Goal: Task Accomplishment & Management: Complete application form

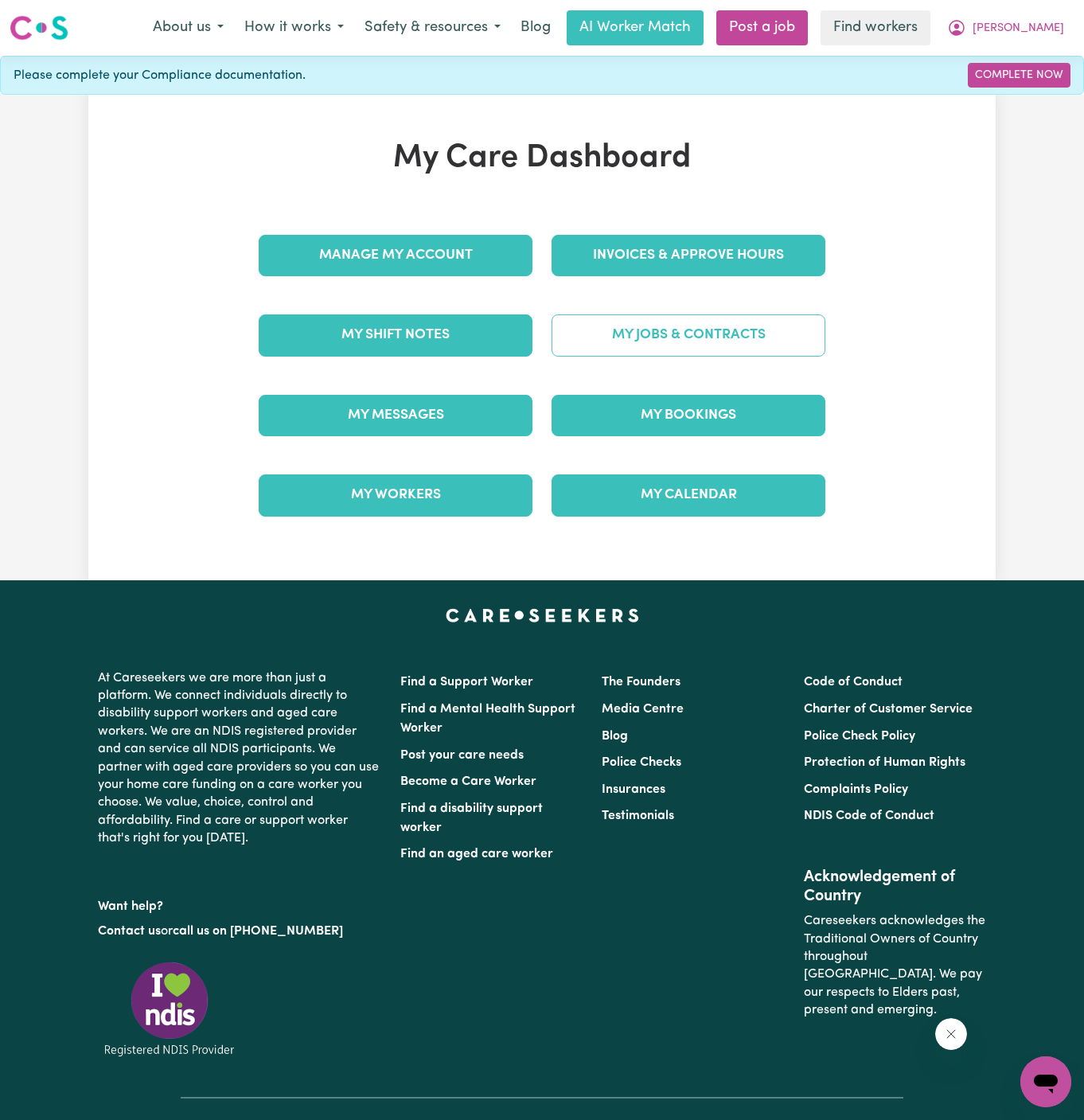
click at [734, 327] on link "My Jobs & Contracts" at bounding box center [689, 335] width 274 height 41
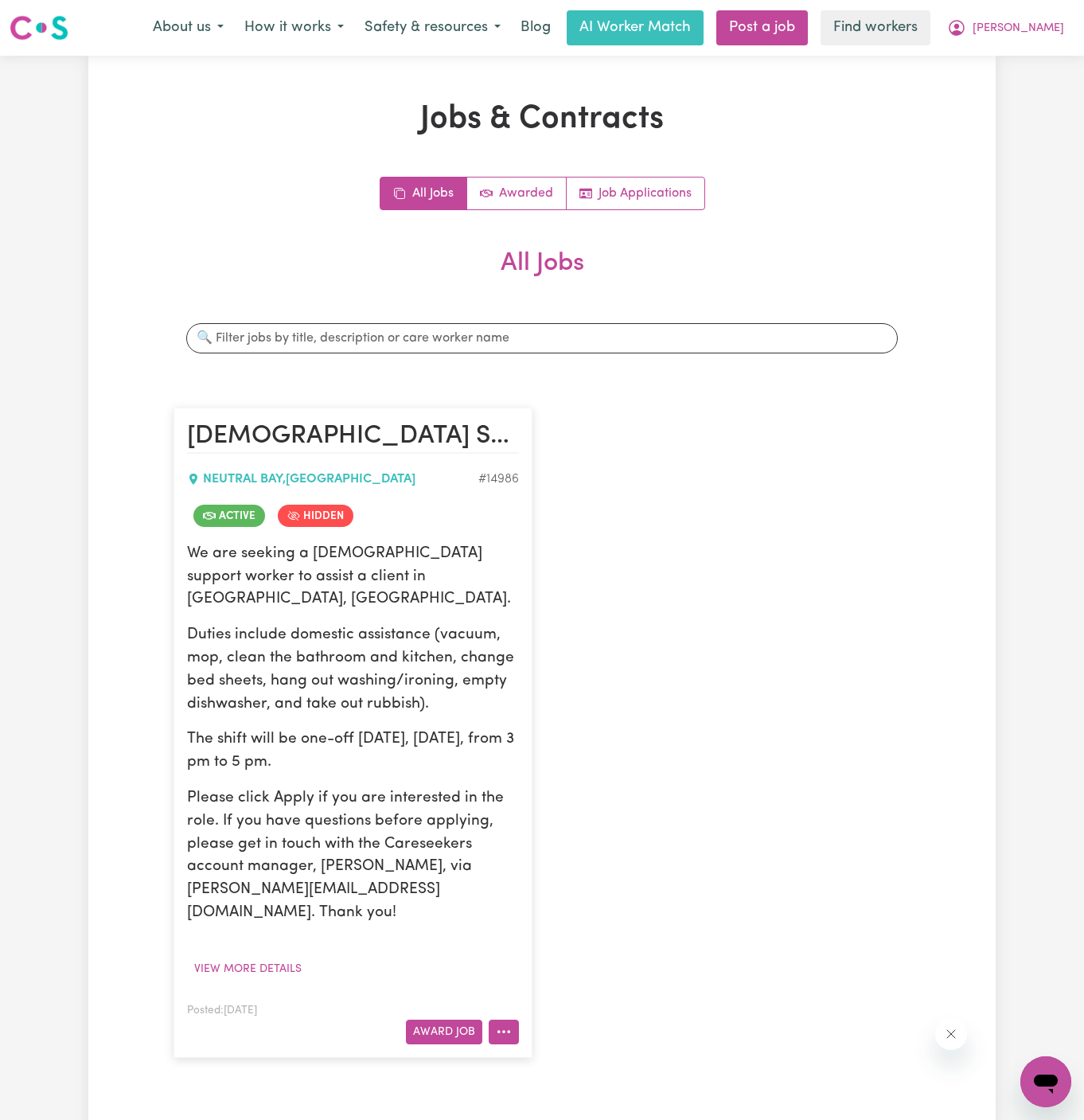
click at [511, 1019] on button "More options" at bounding box center [503, 1032] width 31 height 25
click at [587, 820] on link "View/Edit Contract" at bounding box center [566, 835] width 154 height 32
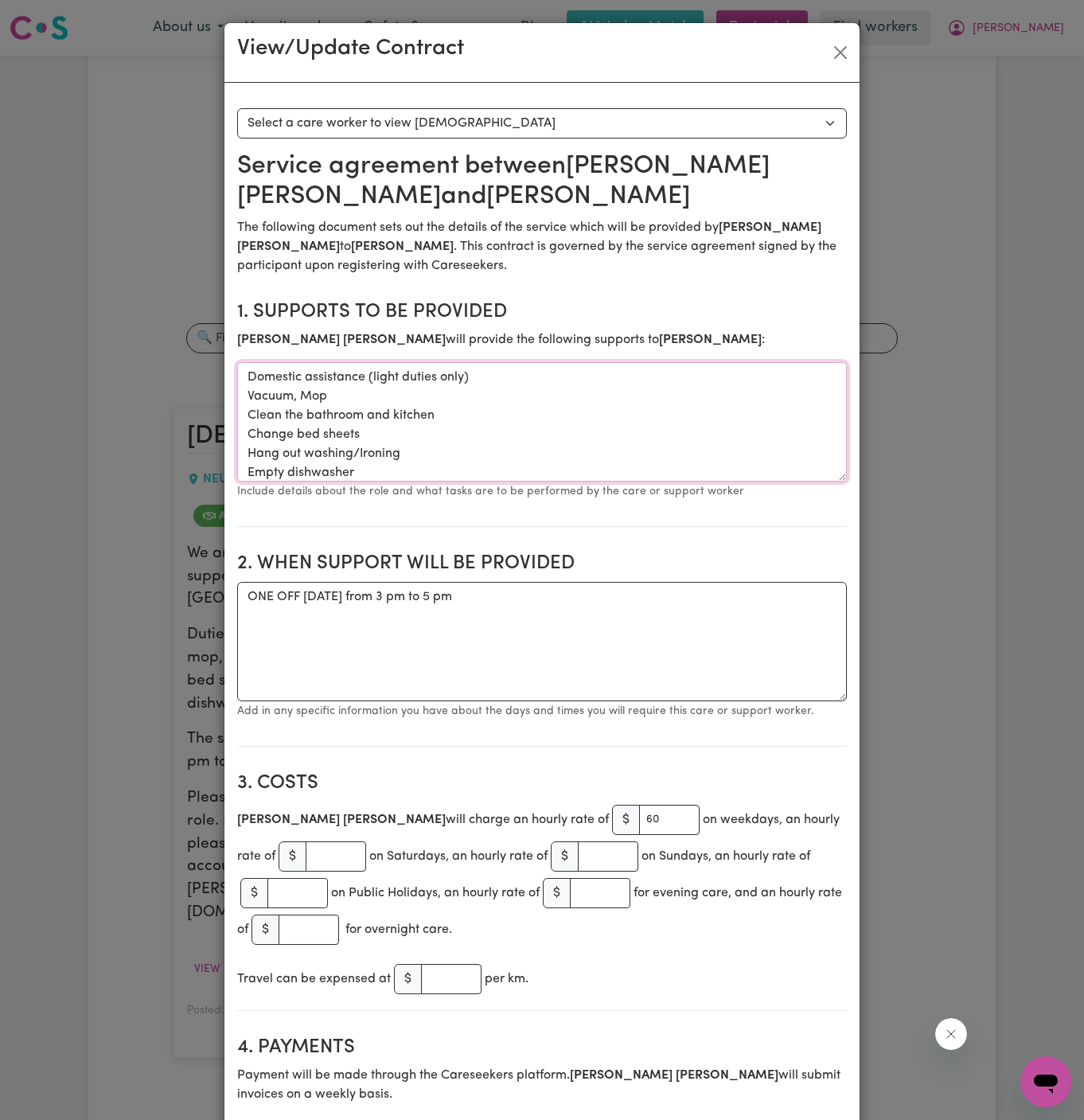
drag, startPoint x: 385, startPoint y: 476, endPoint x: 194, endPoint y: 352, distance: 227.7
click at [194, 352] on div "View/Update Contract Select a contract to view Select a care worker to view [DE…" at bounding box center [542, 560] width 1084 height 1120
click at [838, 56] on button "Close" at bounding box center [841, 52] width 26 height 26
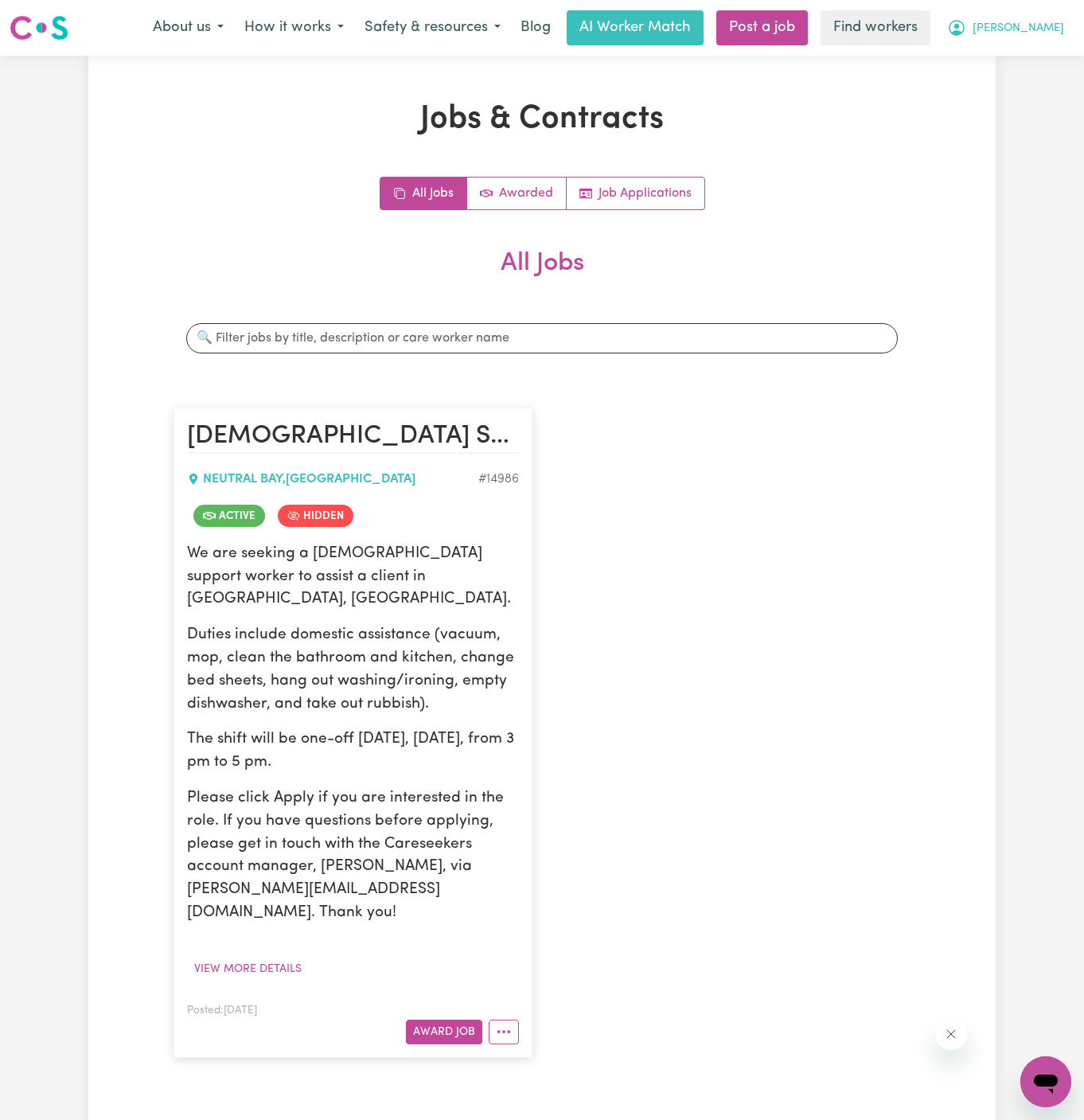
click at [1035, 32] on span "[PERSON_NAME]" at bounding box center [1018, 28] width 92 height 17
click at [1034, 49] on link "My Dashboard" at bounding box center [1011, 62] width 125 height 31
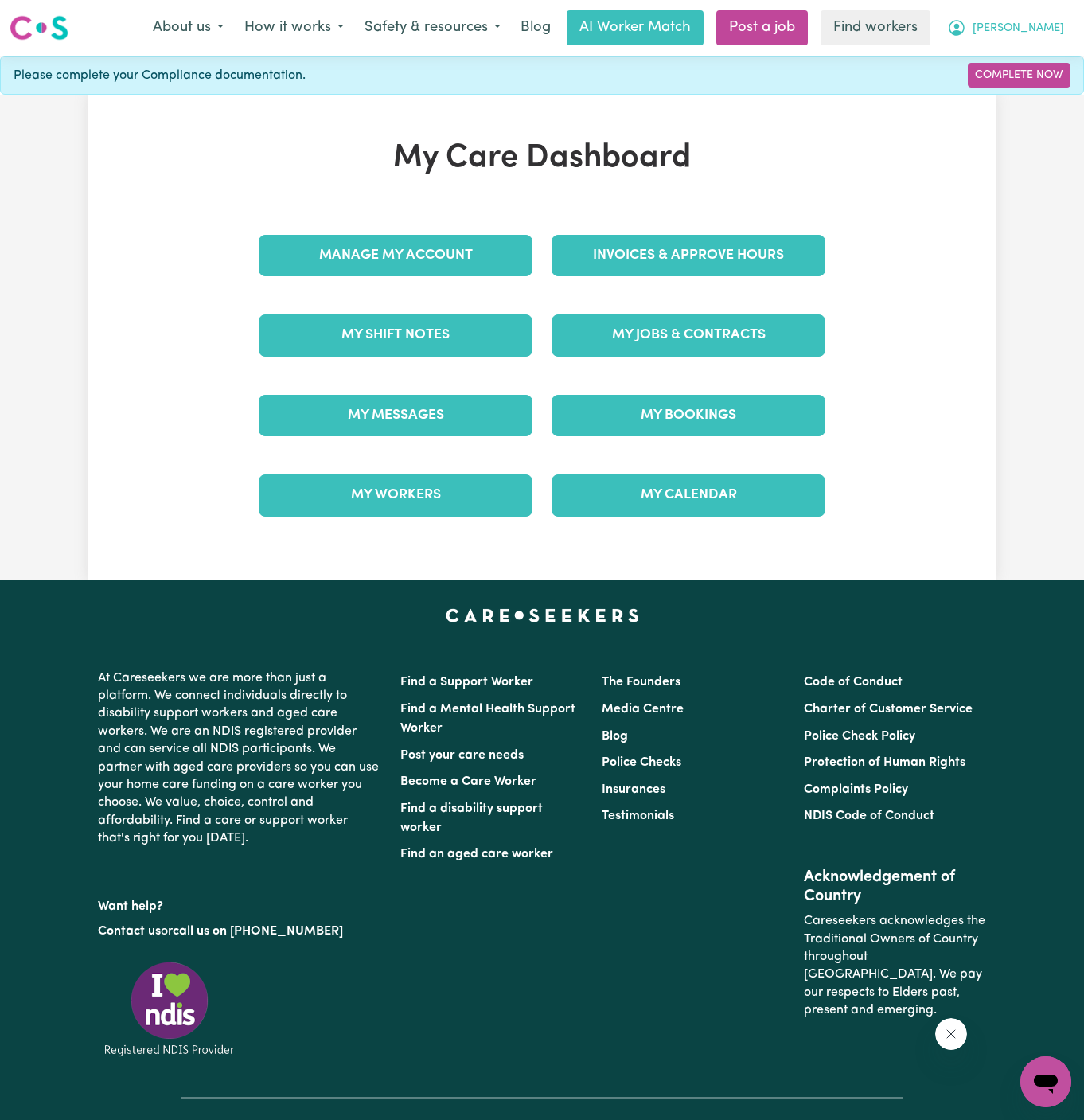
click at [1046, 14] on button "[PERSON_NAME]" at bounding box center [1006, 28] width 138 height 34
click at [1030, 85] on link "Logout" at bounding box center [1011, 92] width 125 height 31
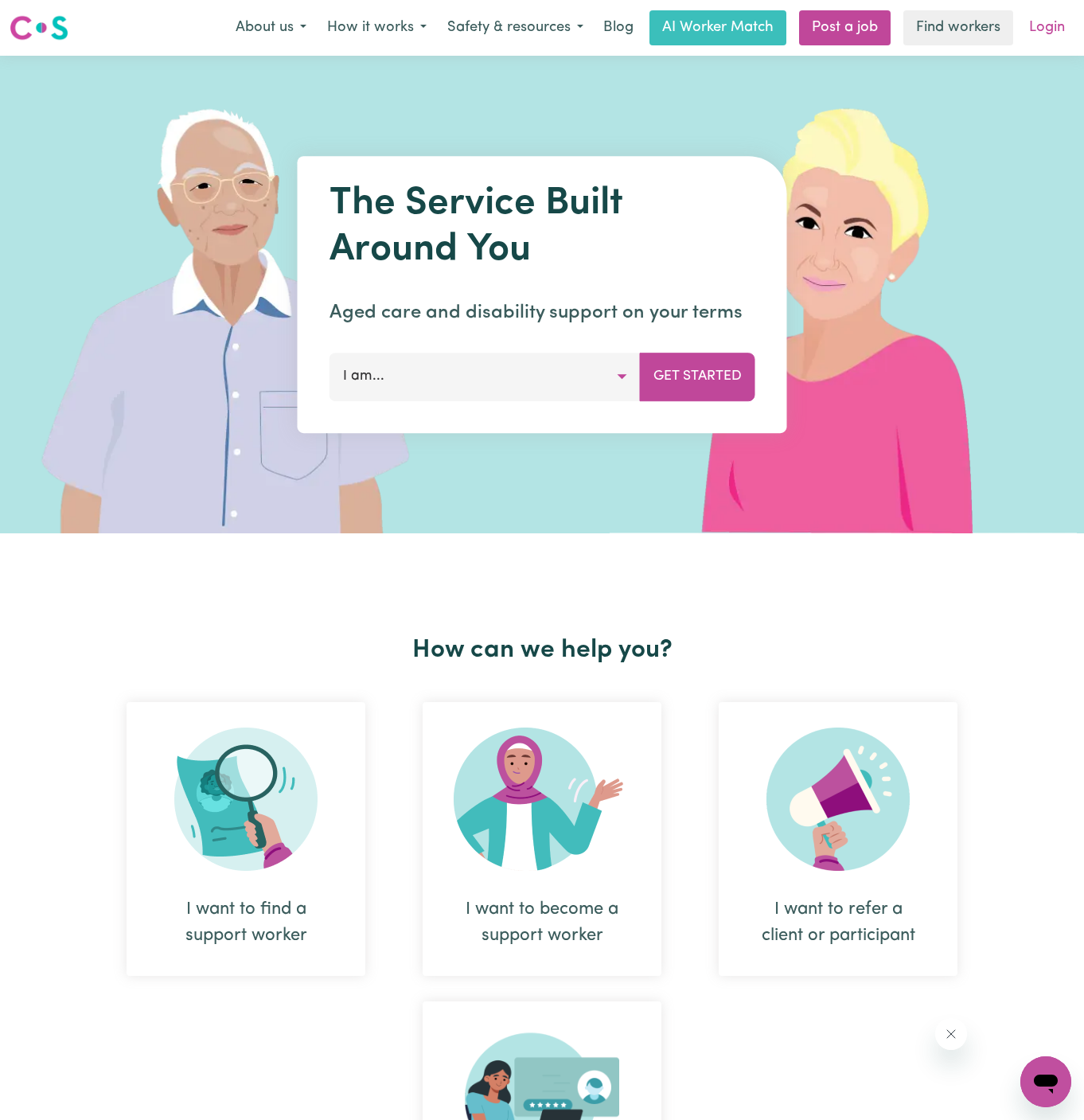
click at [1049, 32] on link "Login" at bounding box center [1047, 28] width 55 height 35
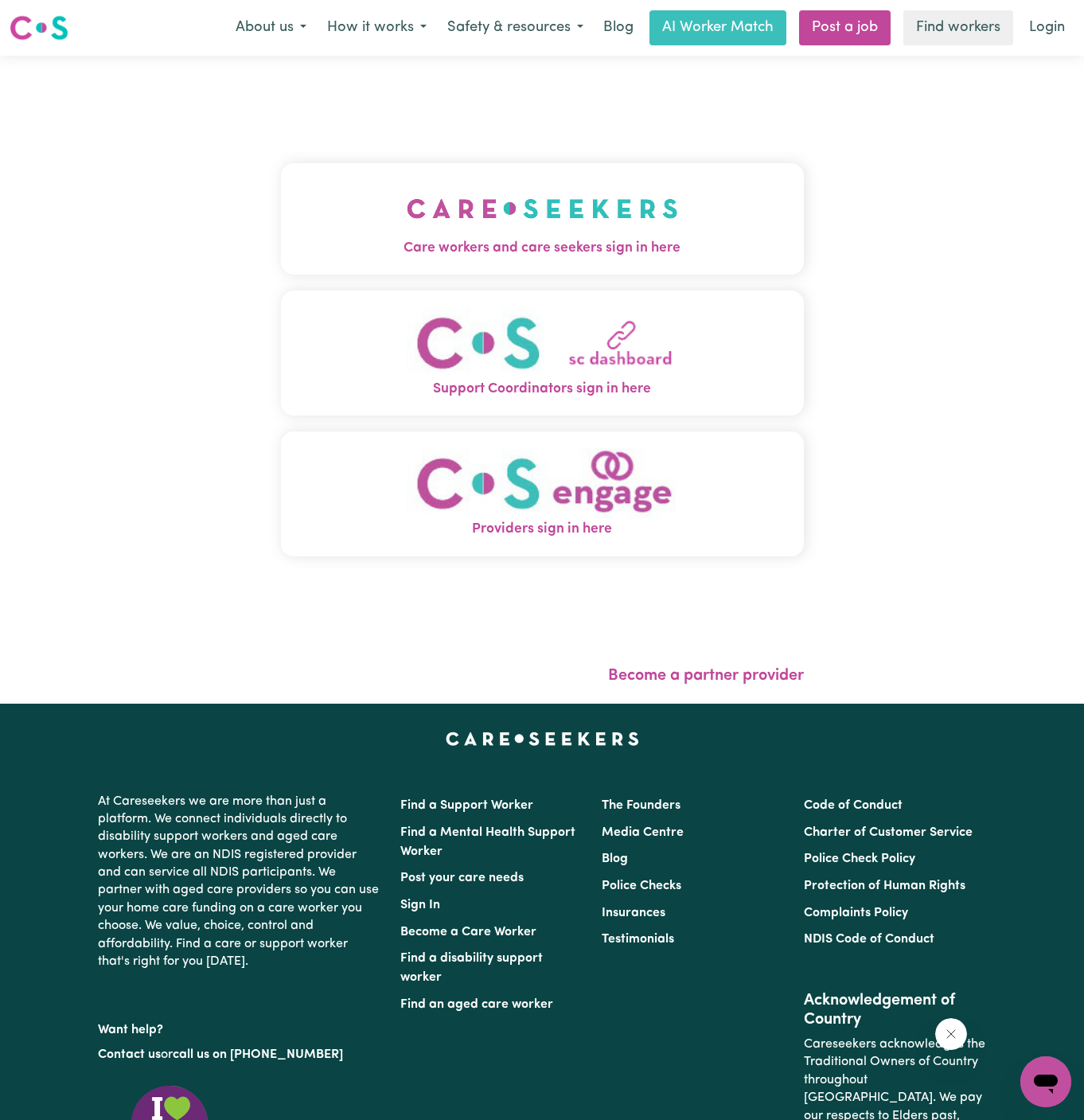
click at [589, 229] on img "Care workers and care seekers sign in here" at bounding box center [542, 208] width 271 height 59
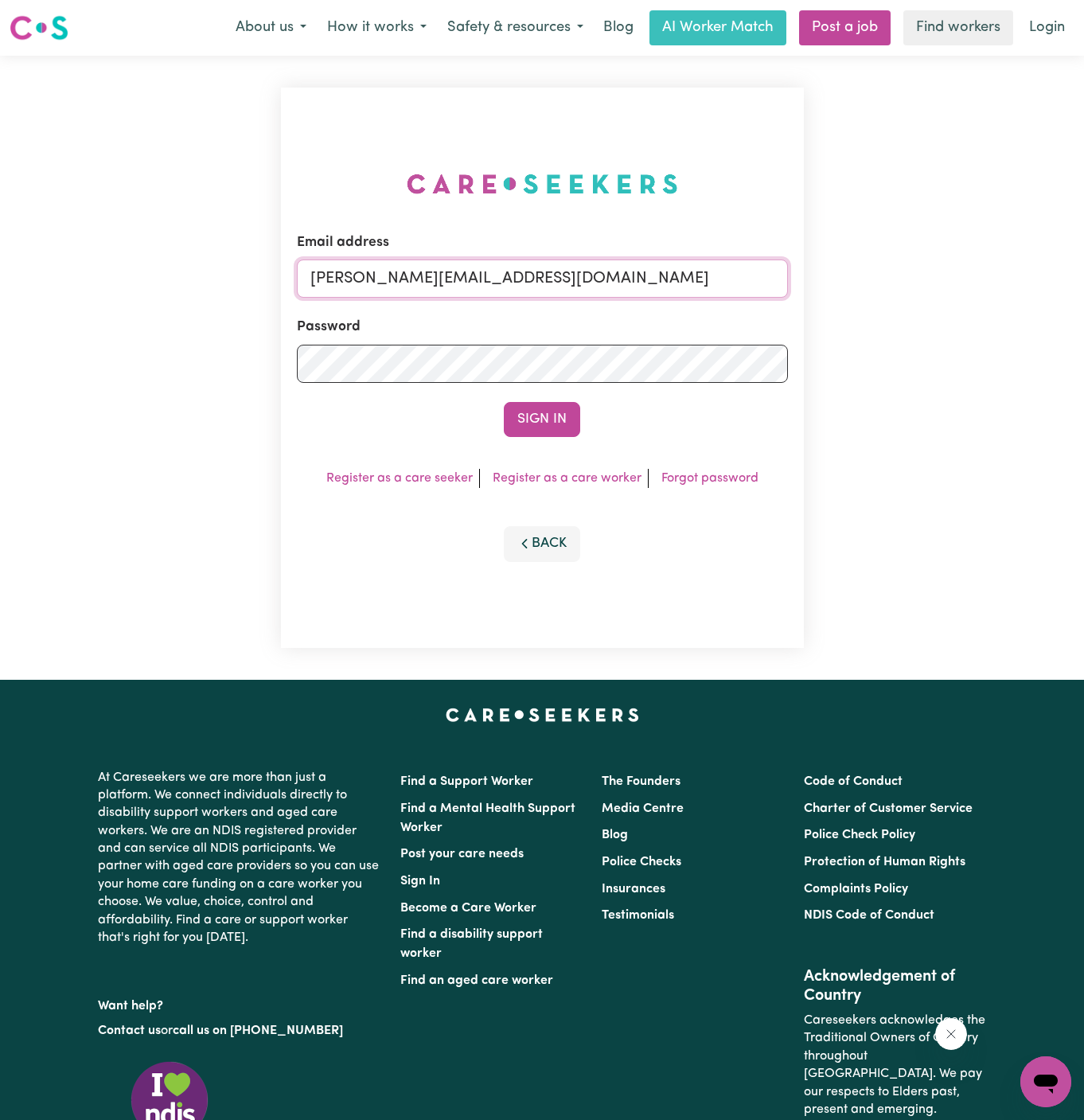
click at [670, 267] on input "[PERSON_NAME][EMAIL_ADDRESS][DOMAIN_NAME]" at bounding box center [542, 279] width 491 height 38
click at [840, 26] on link "Post a job" at bounding box center [845, 28] width 92 height 35
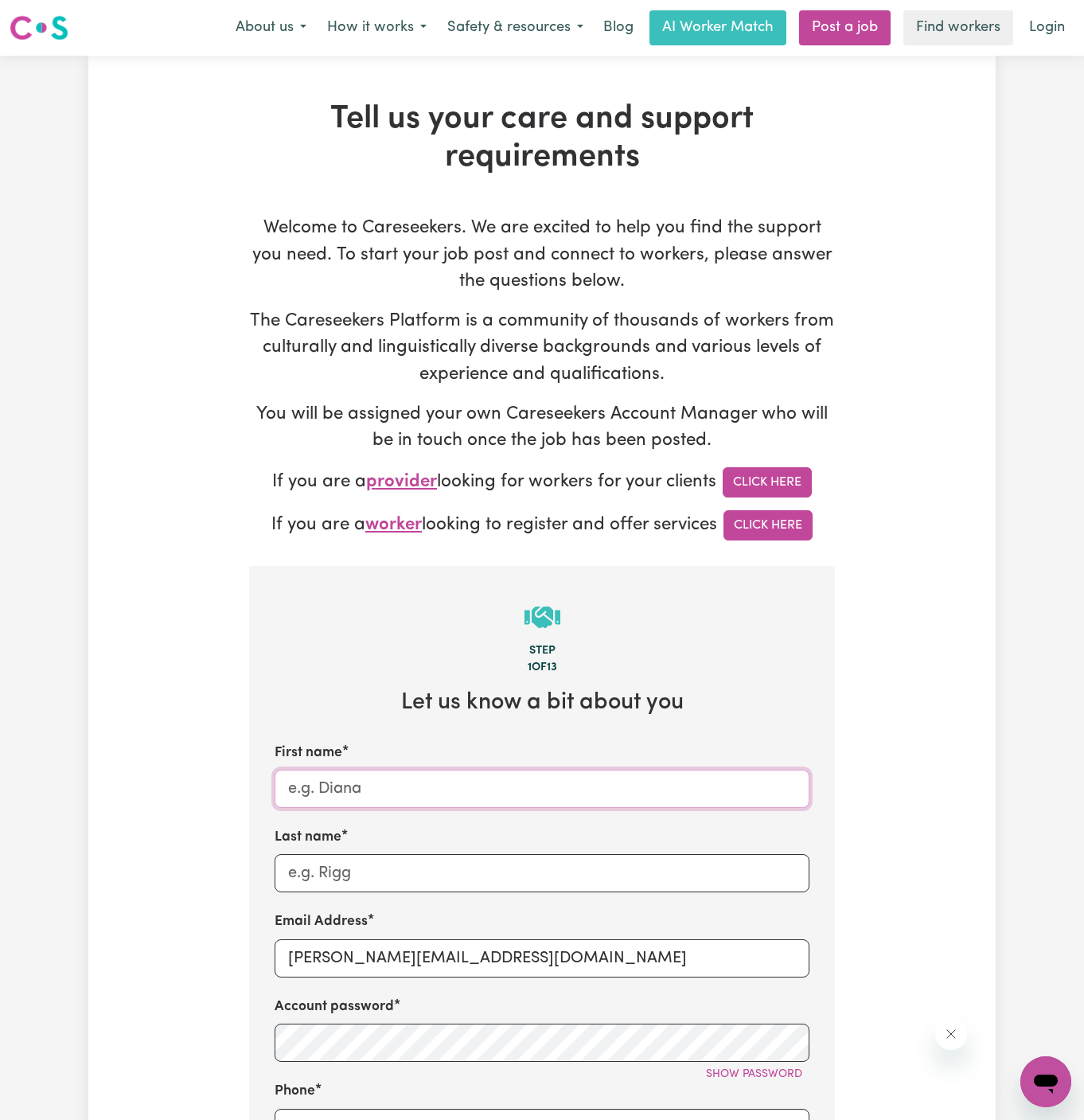
click at [466, 798] on input "First name" at bounding box center [542, 788] width 535 height 38
paste input "[PERSON_NAME]"
click at [384, 795] on input "[PERSON_NAME]" at bounding box center [542, 788] width 535 height 38
type input "[PERSON_NAME]"
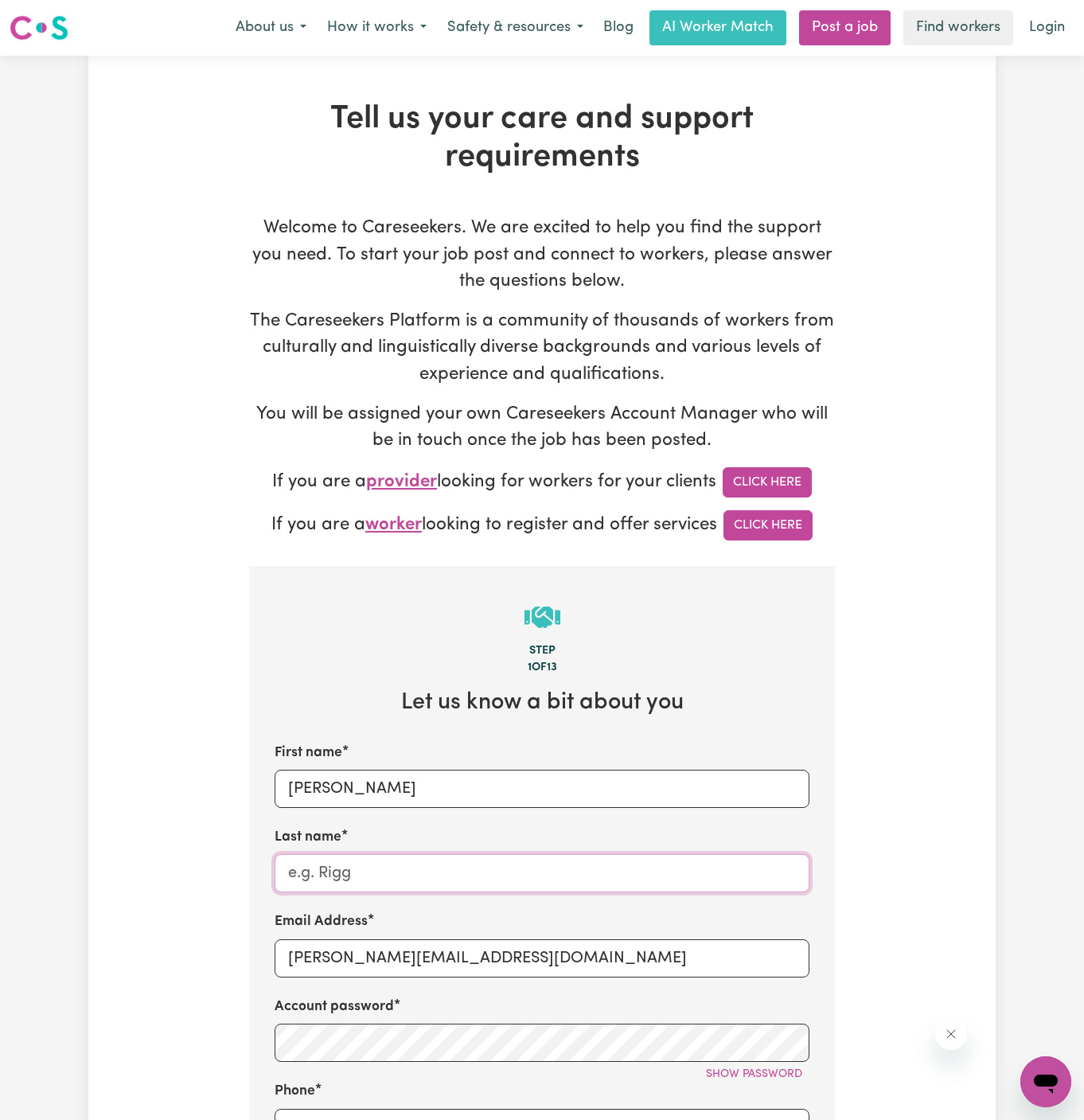
click at [385, 868] on input "Last name" at bounding box center [542, 873] width 535 height 38
paste input "Childs"
type input "Childs"
click at [389, 939] on input "[PERSON_NAME][EMAIL_ADDRESS][DOMAIN_NAME]" at bounding box center [542, 958] width 535 height 38
drag, startPoint x: 329, startPoint y: 959, endPoint x: 546, endPoint y: 953, distance: 217.1
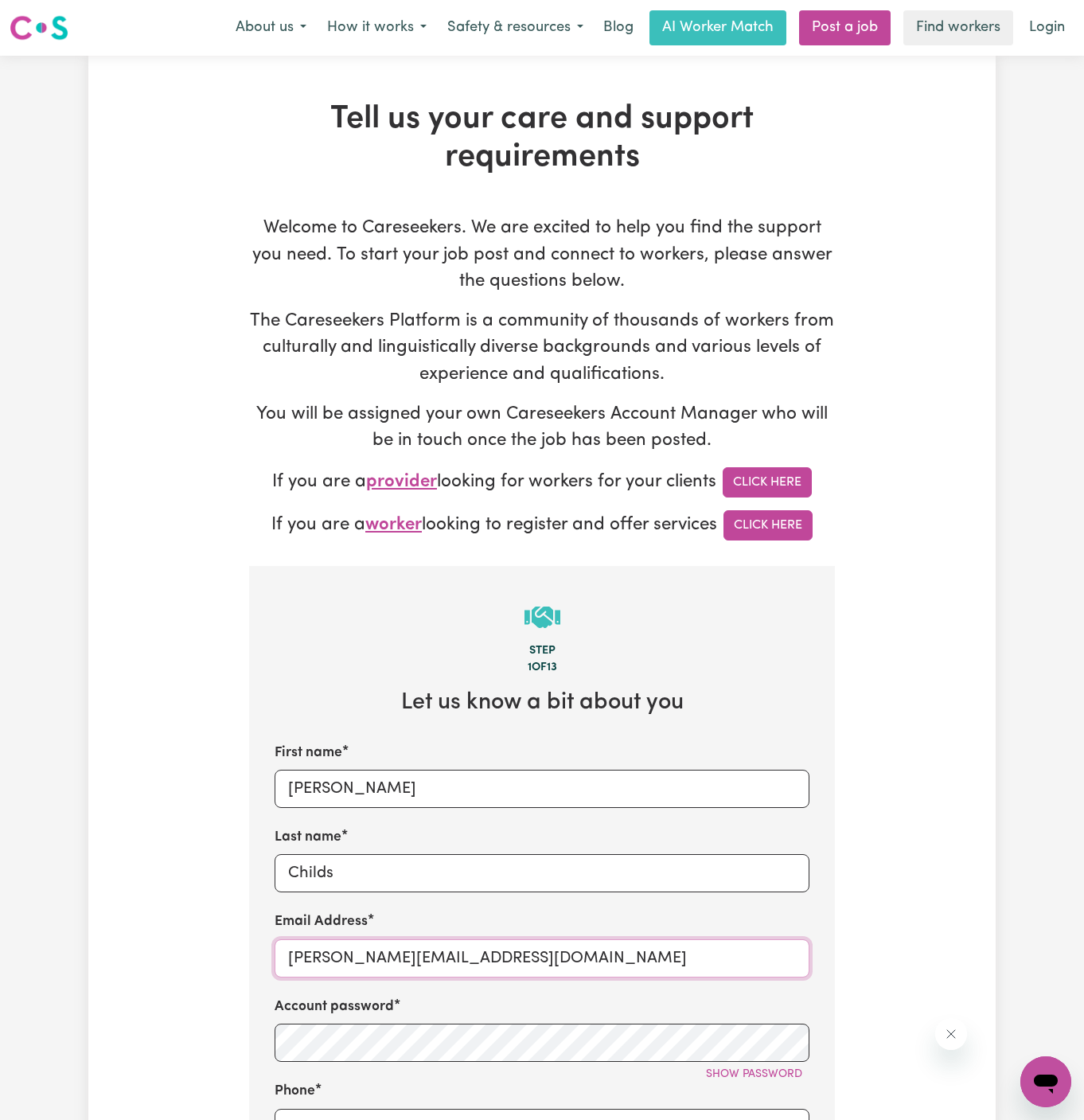
click at [546, 953] on input "[PERSON_NAME][EMAIL_ADDRESS][DOMAIN_NAME]" at bounding box center [542, 958] width 535 height 38
click at [478, 964] on input "[PERSON_NAME][EMAIL_ADDRESS][DOMAIN_NAME]" at bounding box center [542, 958] width 535 height 38
paste input "[PERSON_NAME]"
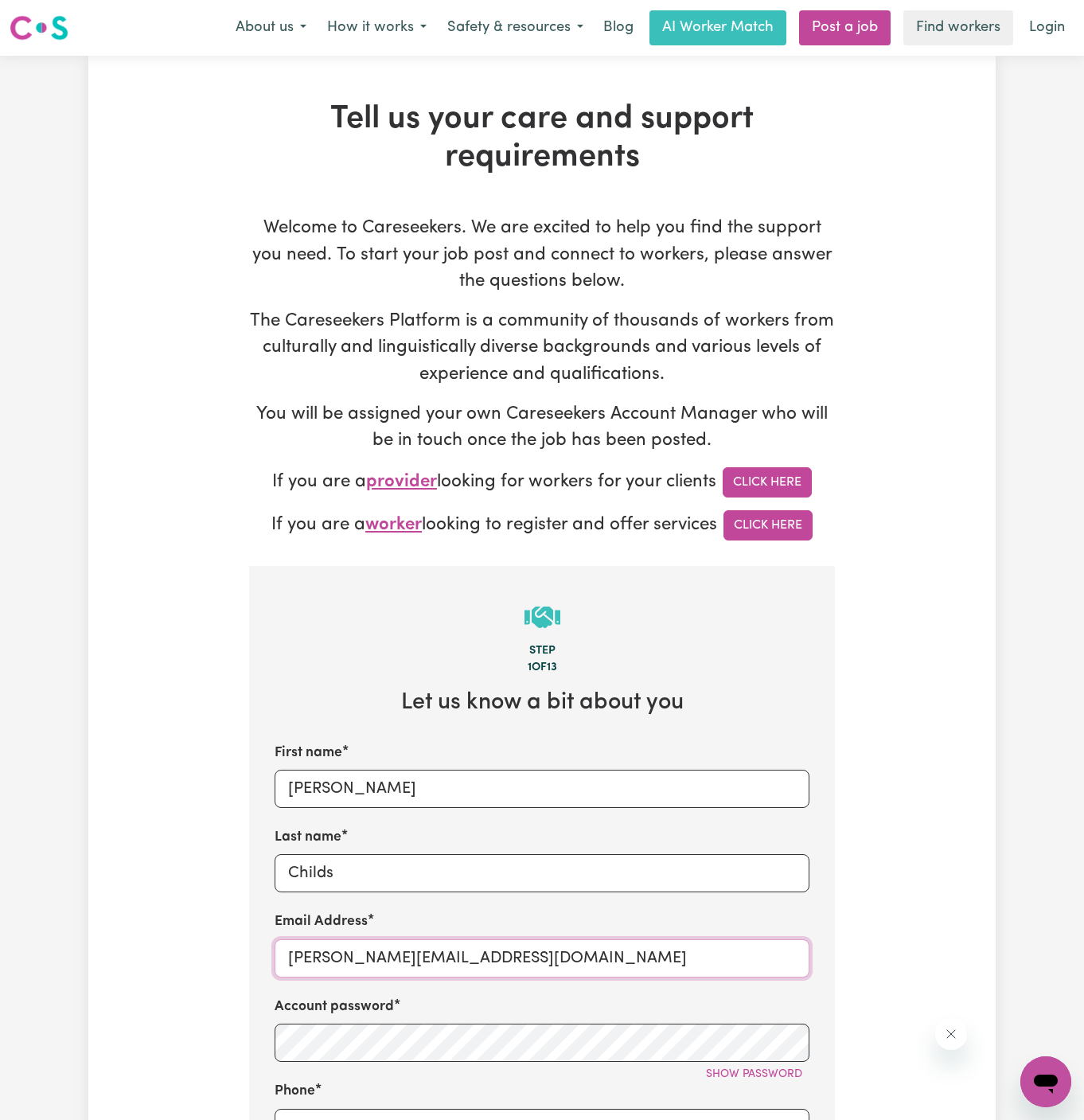
type input "[PERSON_NAME][EMAIL_ADDRESS][DOMAIN_NAME]"
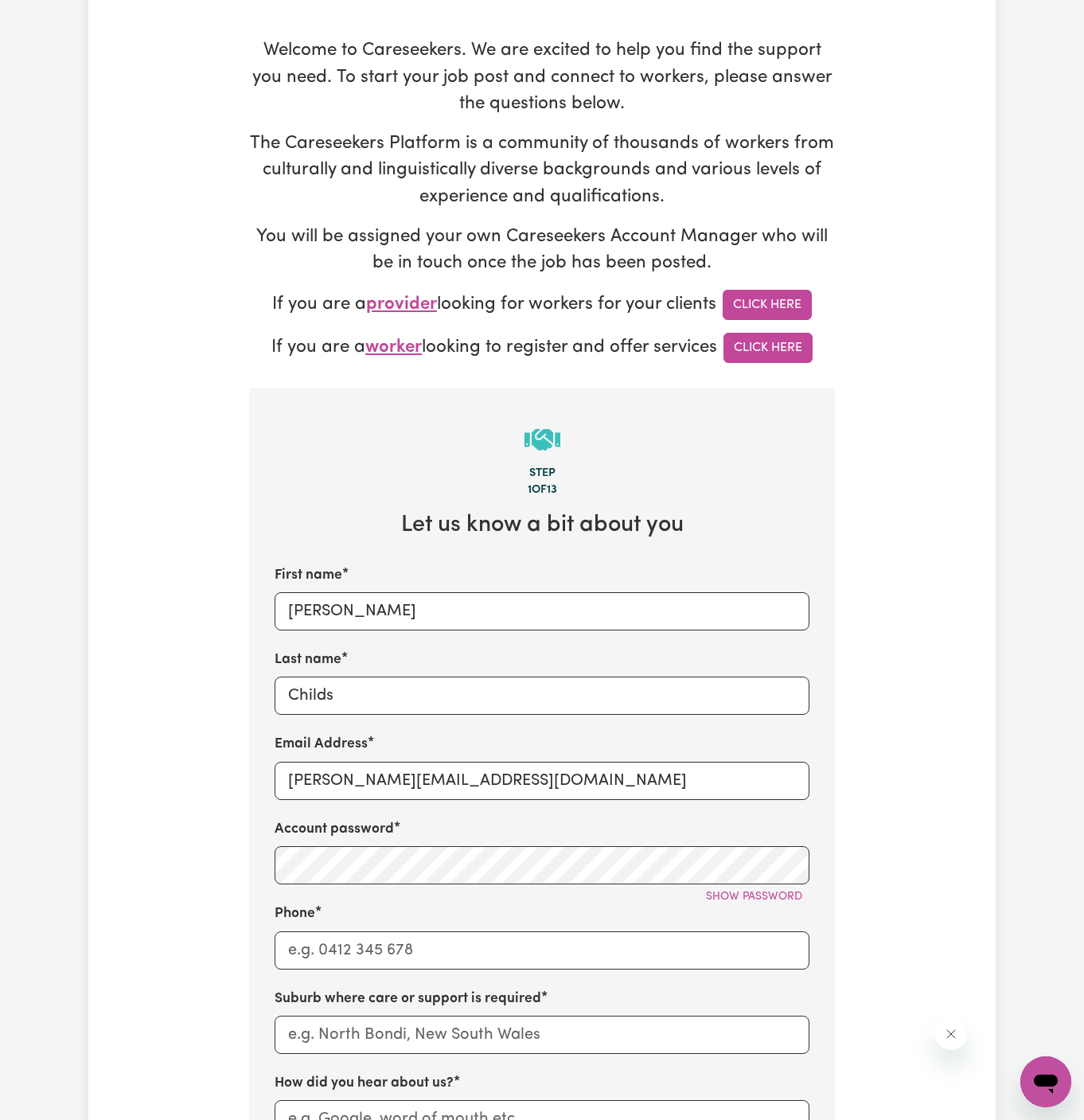
click at [488, 920] on div "Phone" at bounding box center [542, 935] width 535 height 65
click at [493, 939] on input "Phone" at bounding box center [542, 950] width 535 height 38
type input "1300765465"
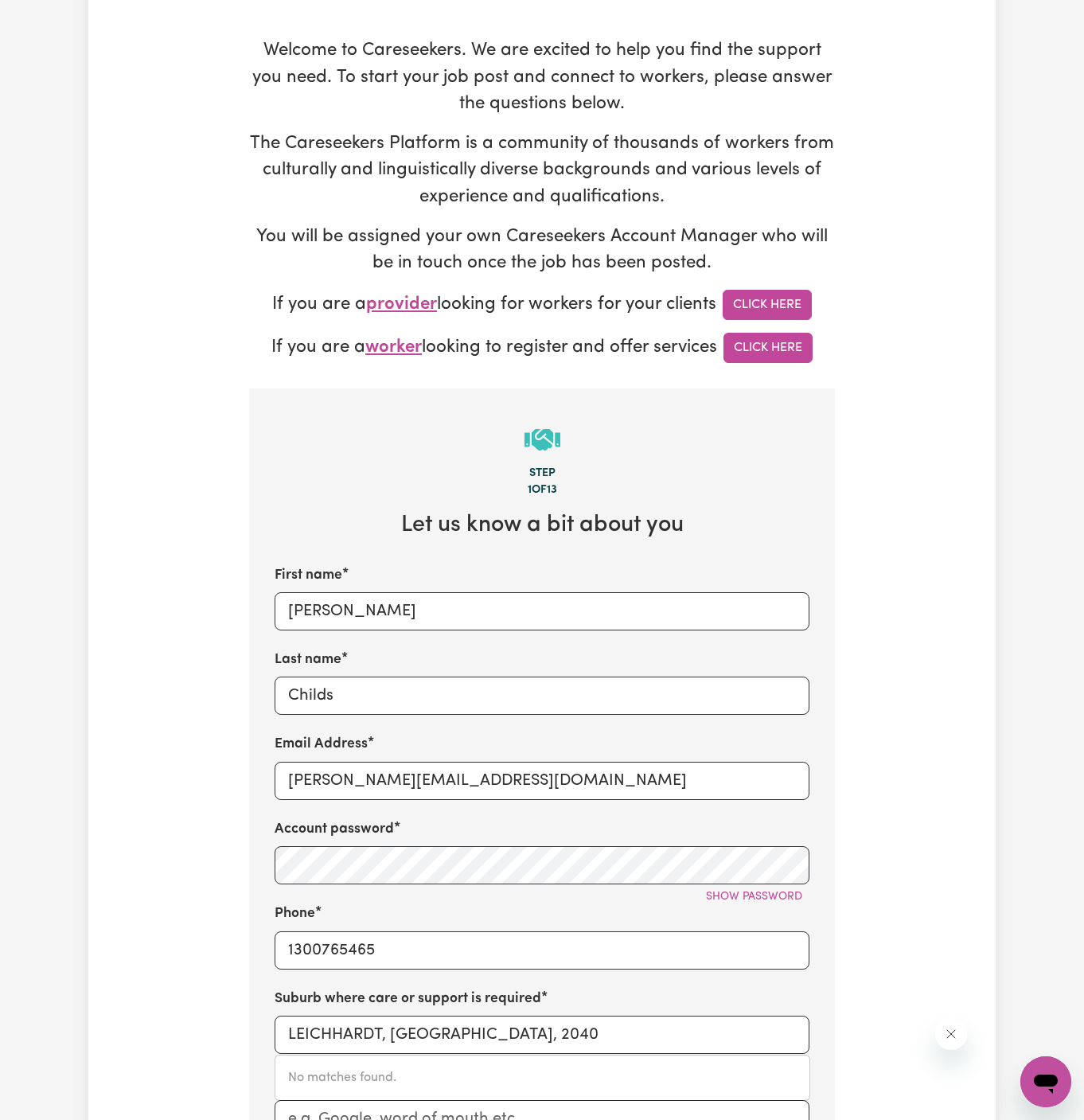
scroll to position [361, 0]
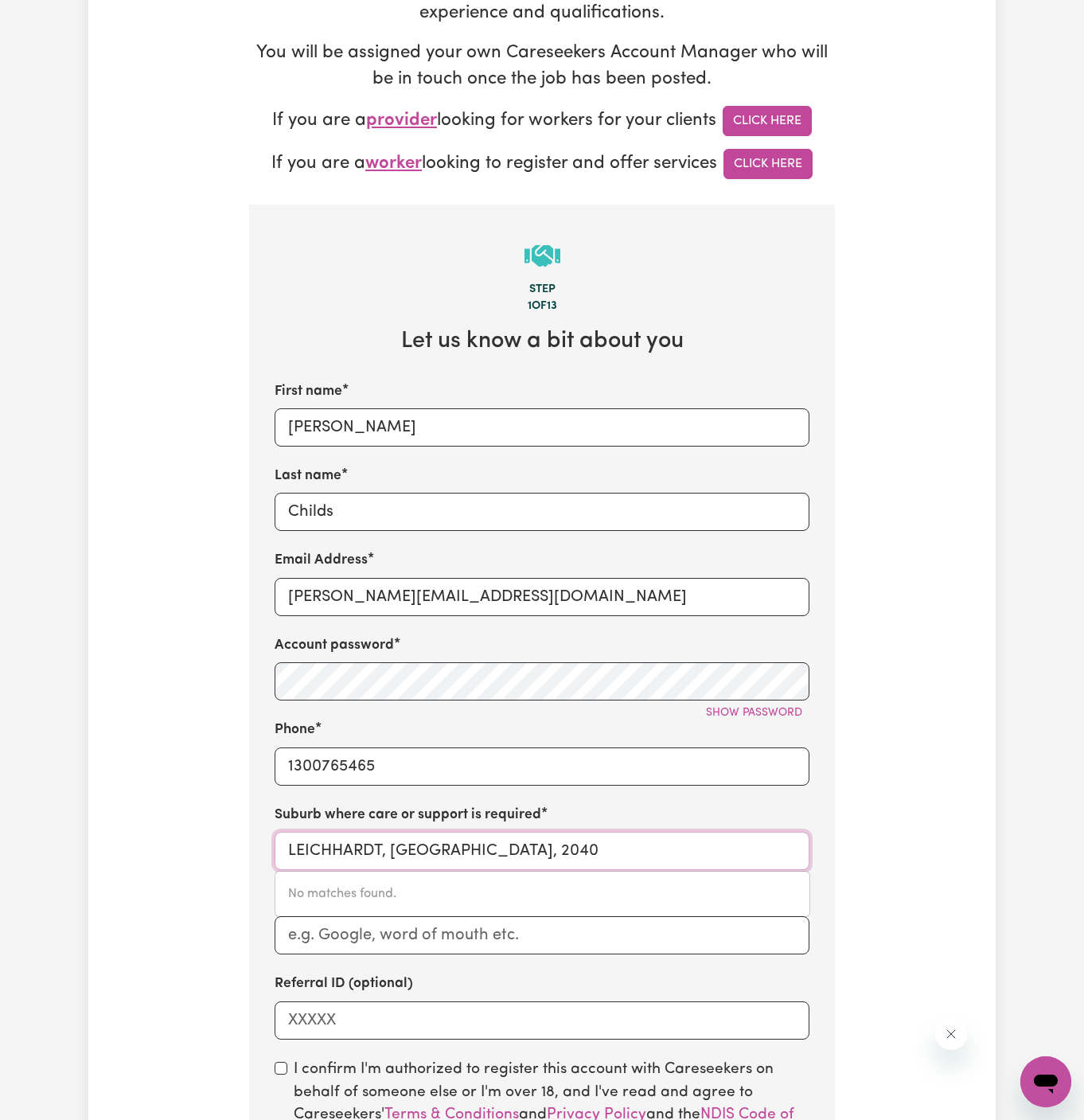
click at [487, 851] on input "LEICHHARDT, [GEOGRAPHIC_DATA], 2040" at bounding box center [542, 850] width 535 height 38
paste input "Pyrmont"
type input "Pyrmont"
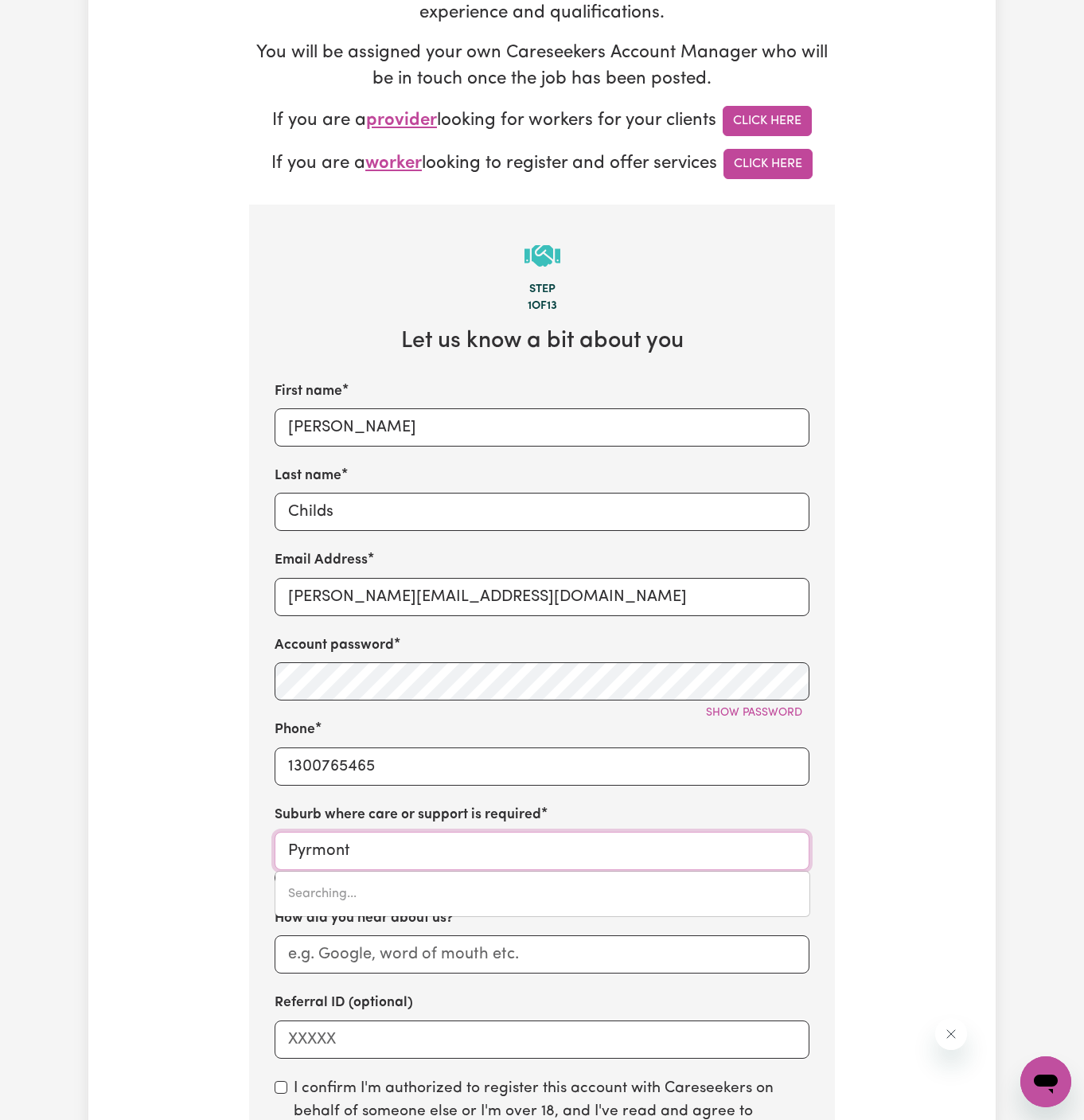
type input "Pyrmont, [GEOGRAPHIC_DATA], 2009"
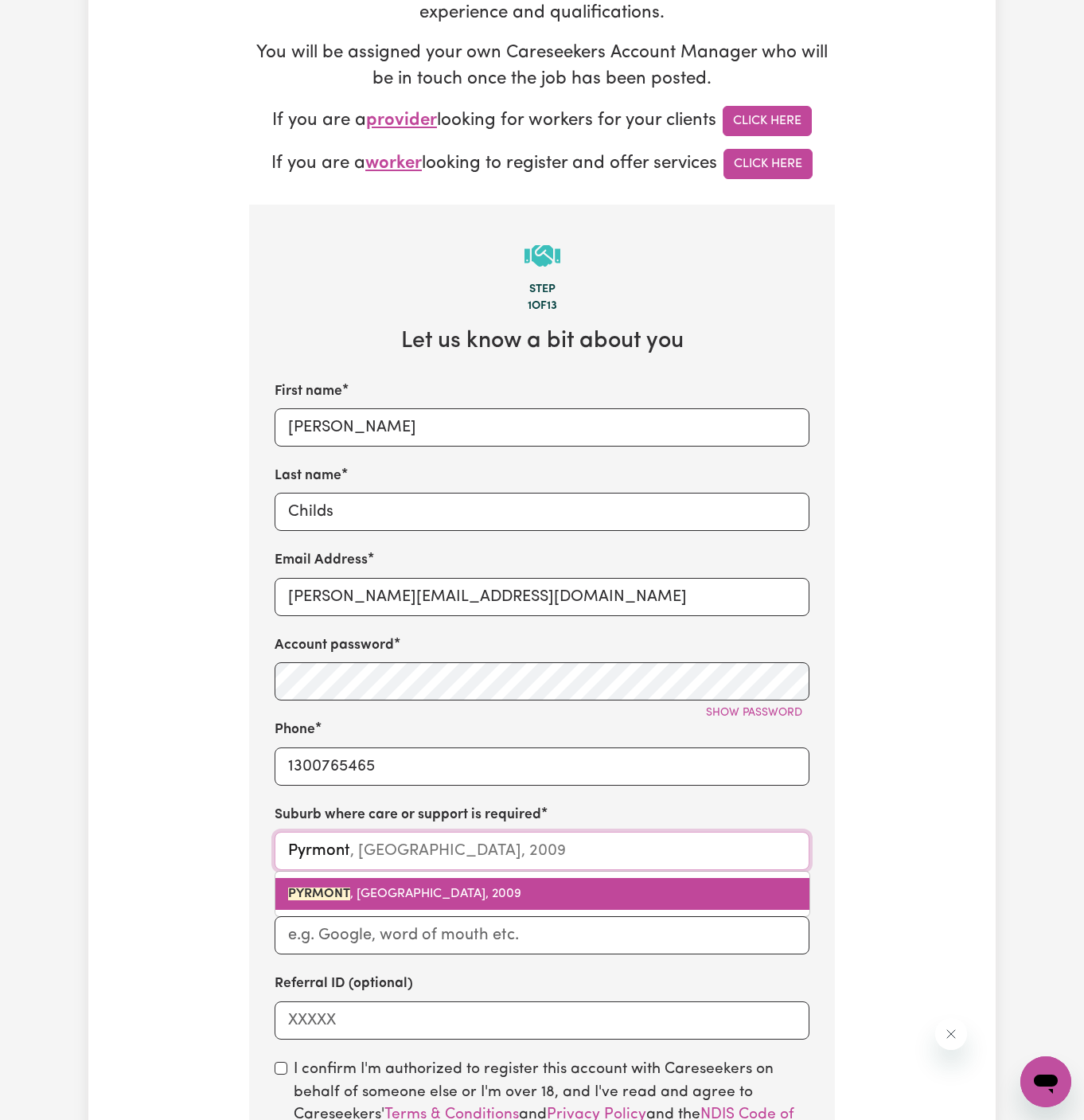
click at [451, 891] on span "PYRMONT , [GEOGRAPHIC_DATA], 2009" at bounding box center [404, 893] width 233 height 12
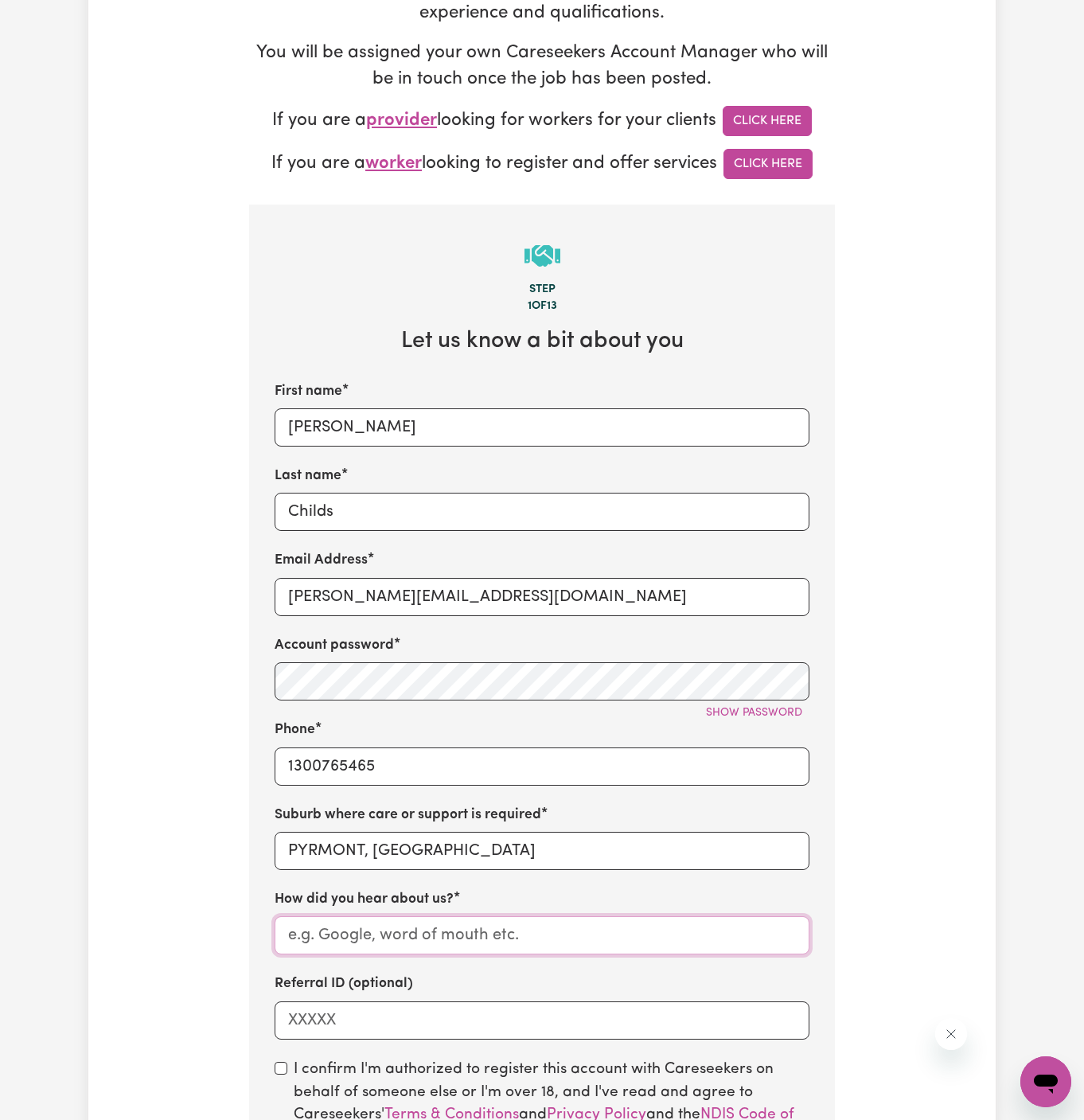
click at [457, 944] on input "How did you hear about us?" at bounding box center [542, 935] width 535 height 38
paste input "YS HCP"
click at [299, 930] on input "YS HCP" at bounding box center [542, 935] width 535 height 38
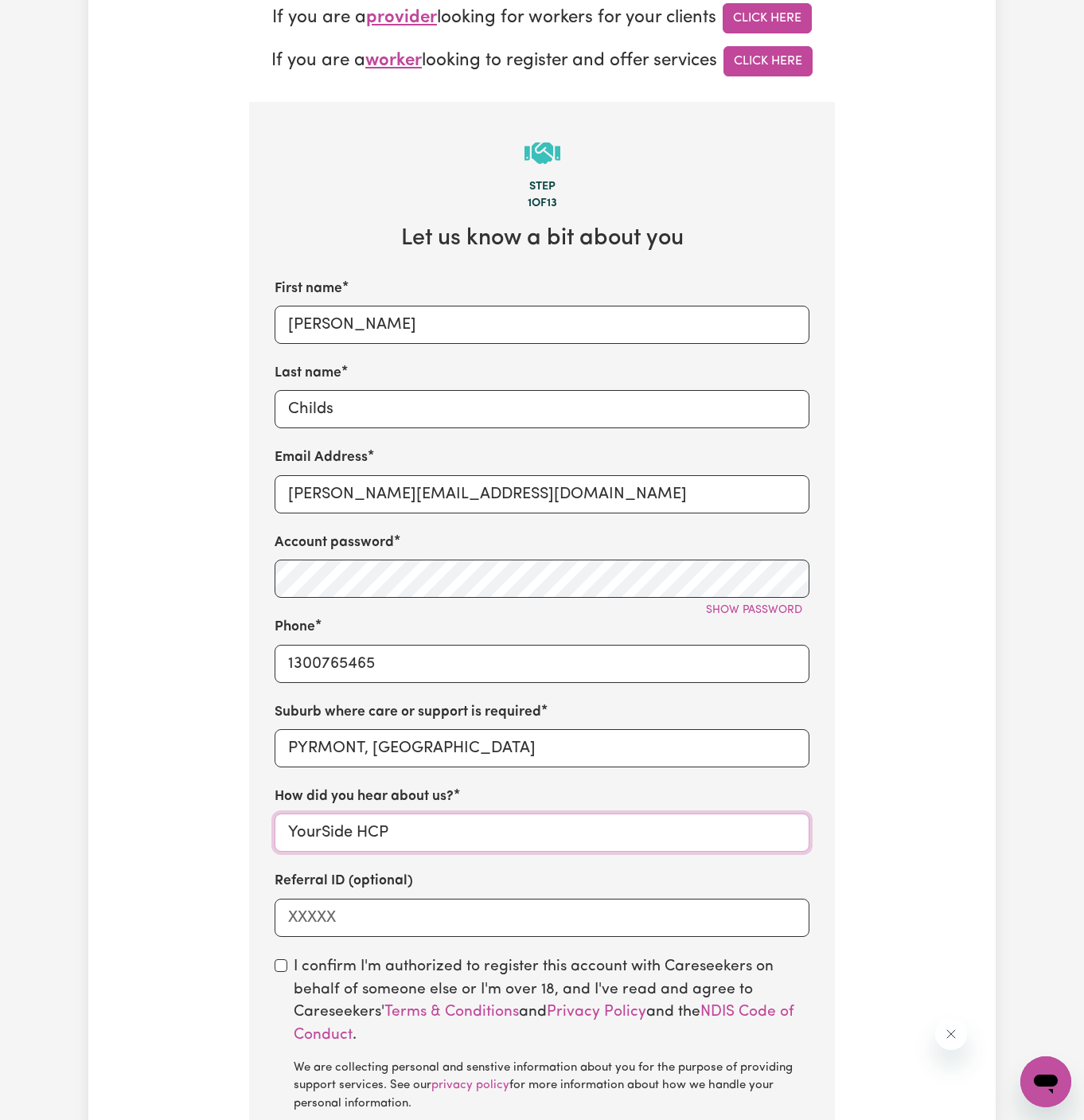
scroll to position [545, 0]
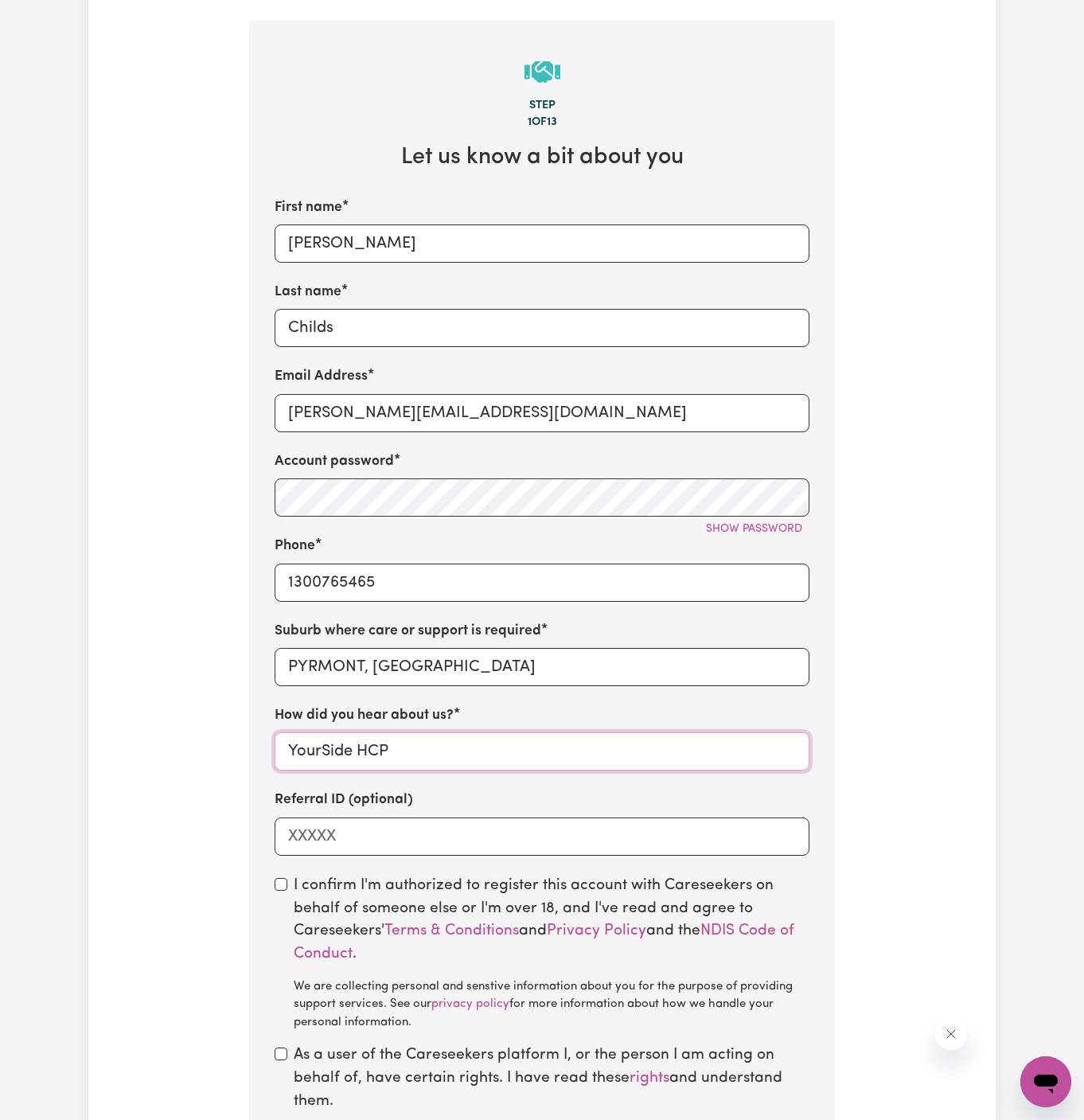
type input "YourSide HCP"
click at [279, 879] on input "checkbox" at bounding box center [280, 883] width 12 height 12
checkbox input "true"
click at [284, 1052] on input "checkbox" at bounding box center [280, 1053] width 12 height 12
checkbox input "true"
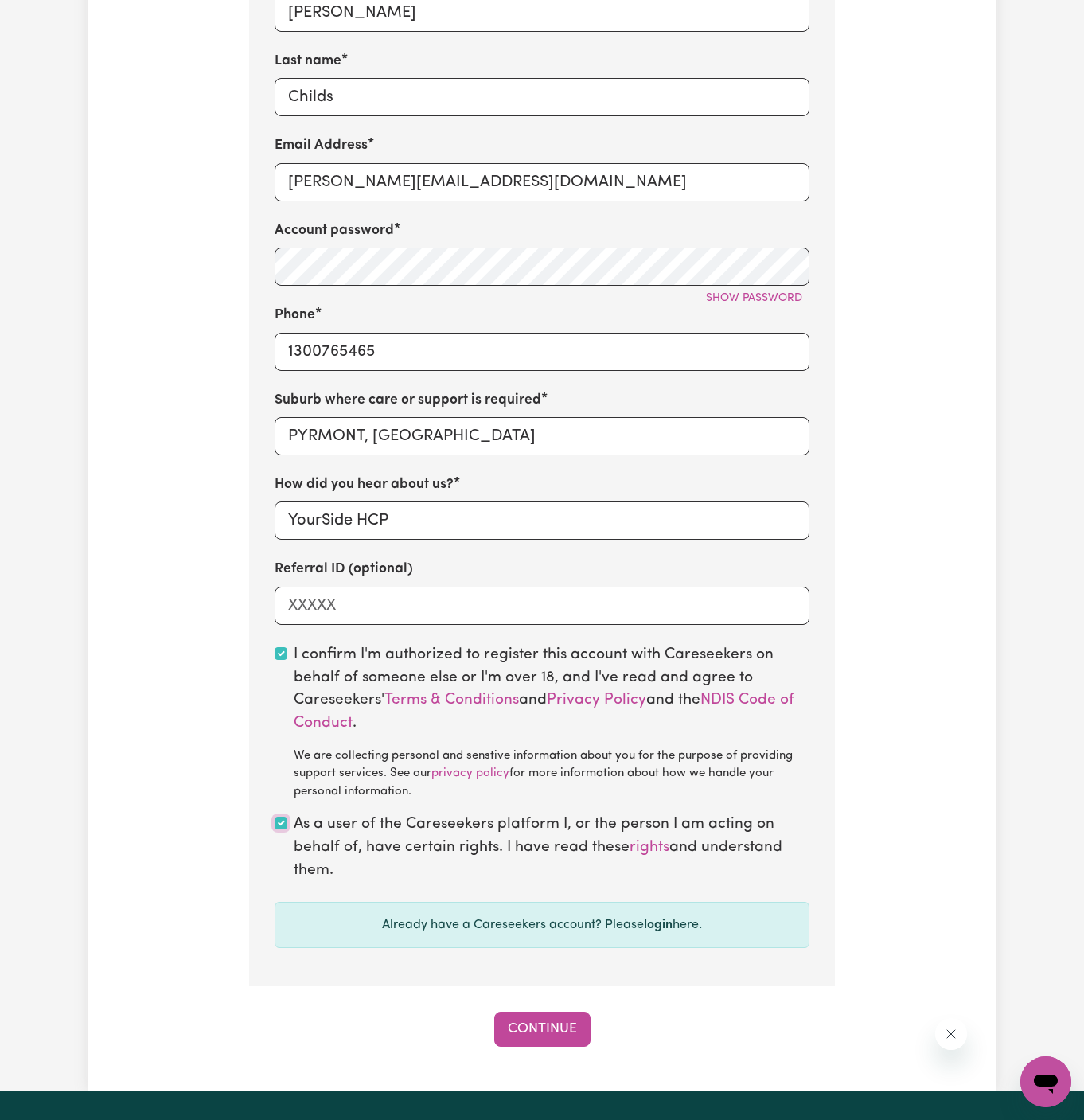
scroll to position [791, 0]
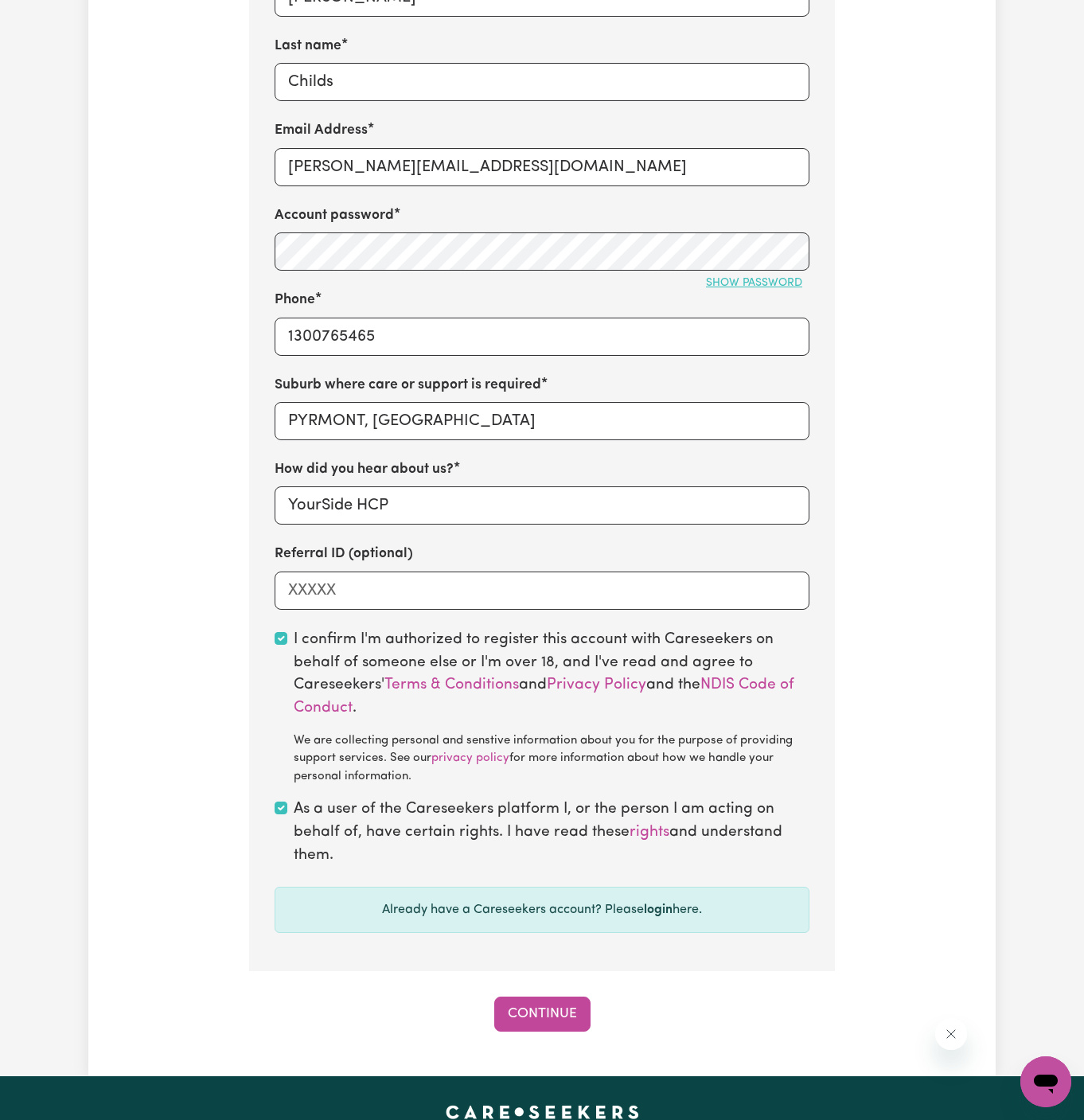
click at [767, 277] on span "Show password" at bounding box center [754, 283] width 97 height 12
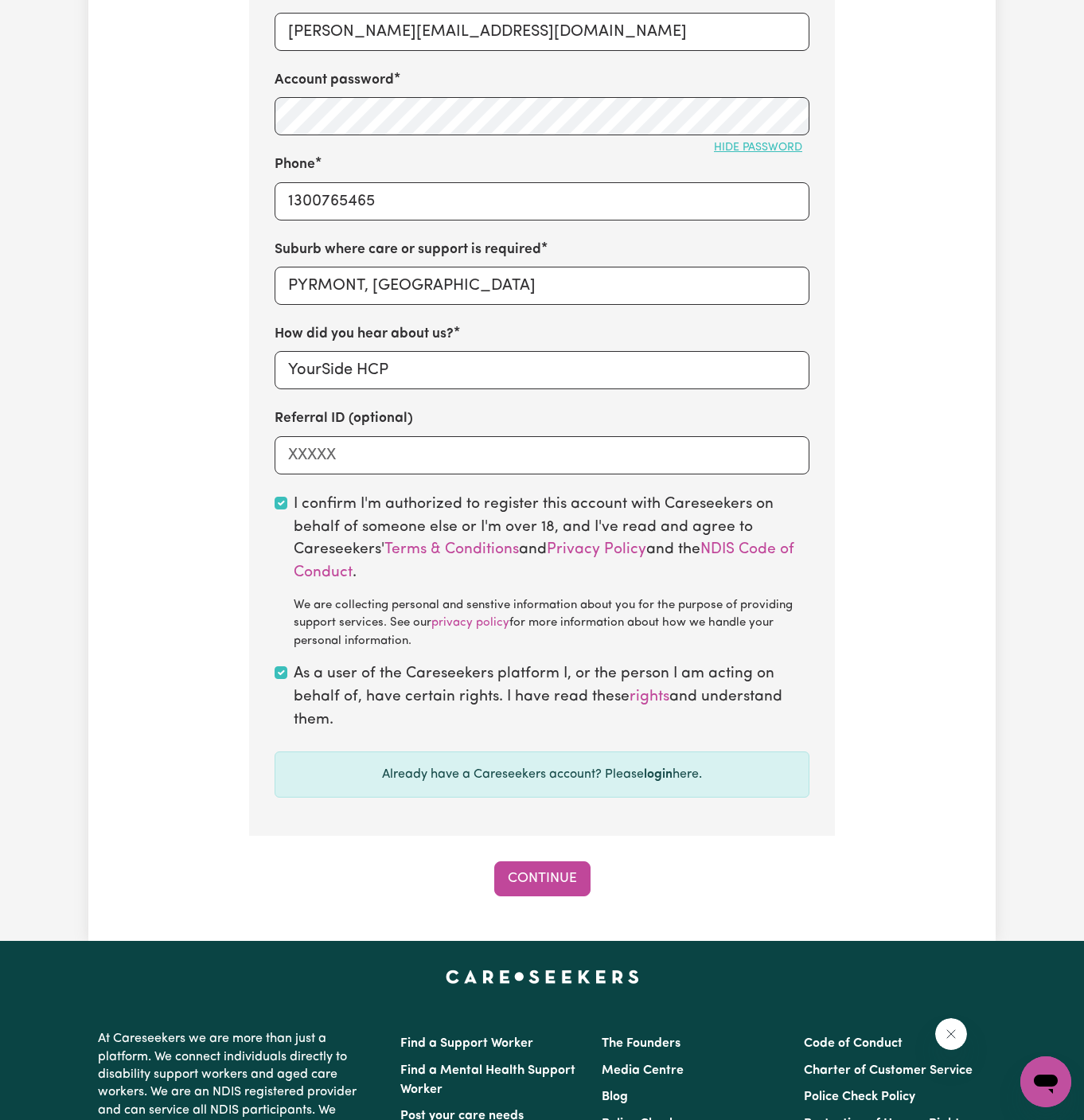
scroll to position [1054, 0]
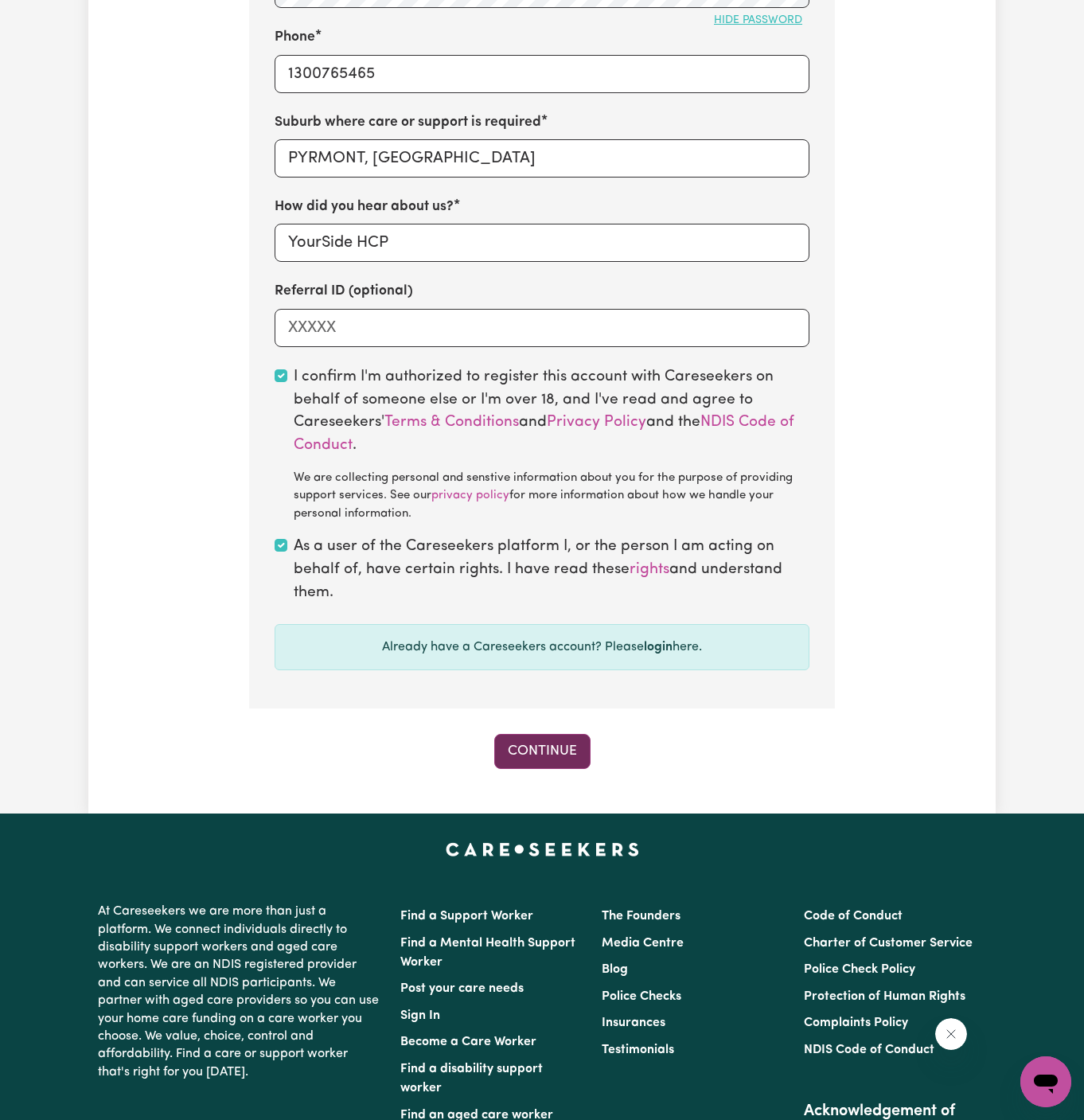
click at [556, 746] on button "Continue" at bounding box center [542, 751] width 97 height 35
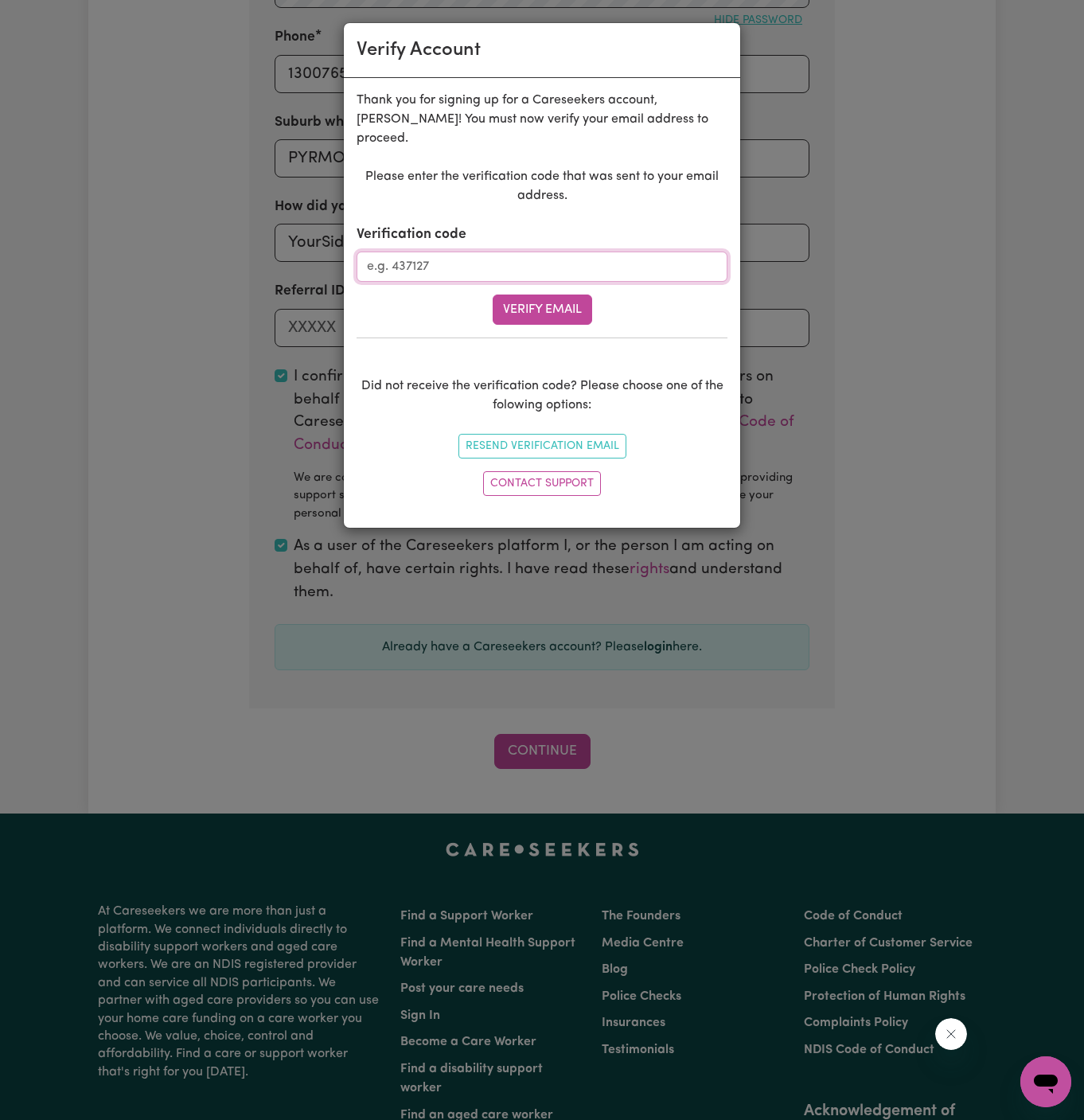
click at [462, 252] on input "Verification code" at bounding box center [542, 266] width 371 height 31
paste input "125385"
type input "125385"
click at [540, 294] on button "Verify Email" at bounding box center [542, 309] width 100 height 31
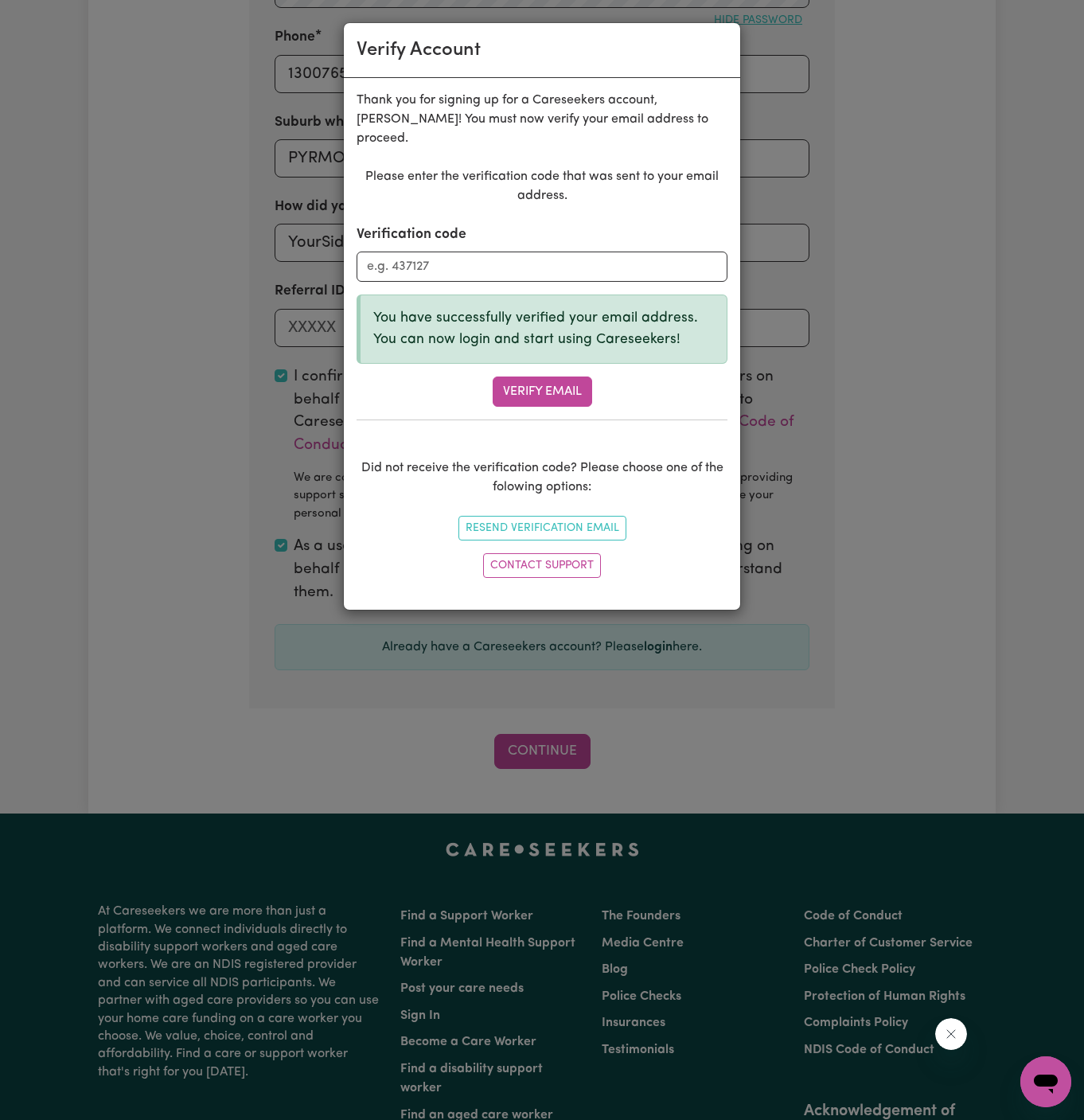
scroll to position [548, 0]
